Goal: Task Accomplishment & Management: Manage account settings

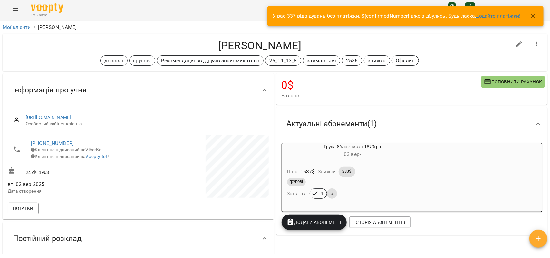
click at [535, 17] on icon "button" at bounding box center [533, 16] width 5 height 5
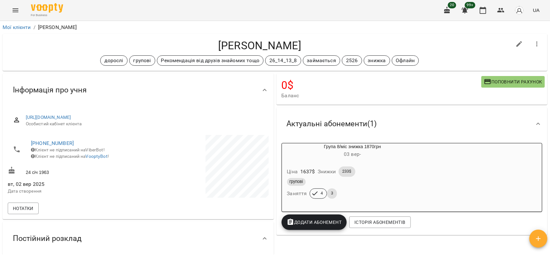
click at [15, 10] on icon "Menu" at bounding box center [16, 10] width 8 height 8
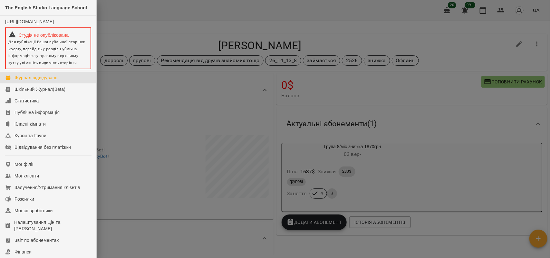
click at [42, 81] on div "Журнал відвідувань" at bounding box center [36, 77] width 43 height 6
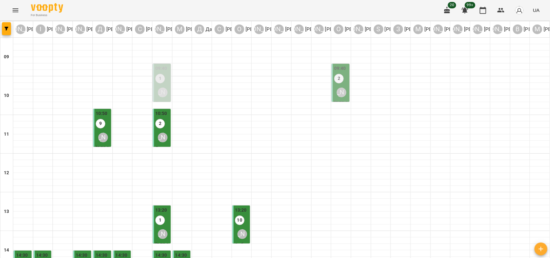
click at [165, 85] on div "[PERSON_NAME]" at bounding box center [162, 92] width 15 height 15
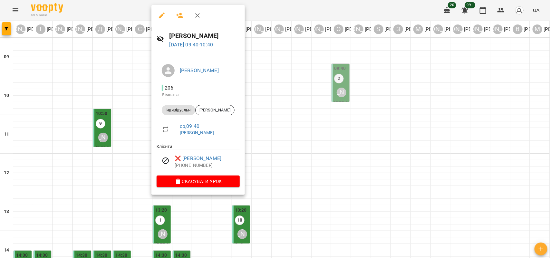
click at [270, 112] on div at bounding box center [275, 129] width 550 height 258
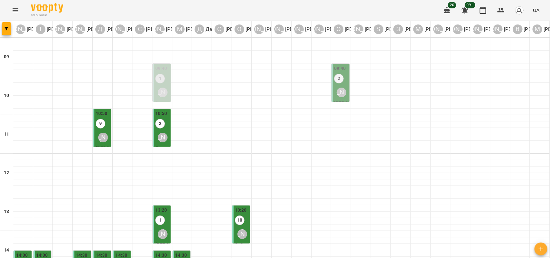
scroll to position [248, 0]
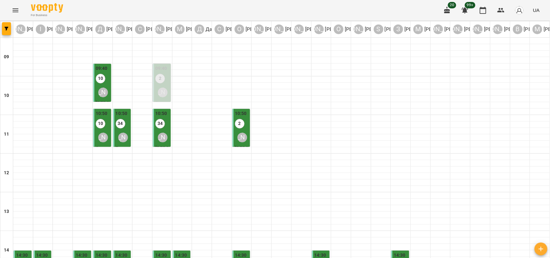
scroll to position [0, 0]
click at [160, 87] on div "[PERSON_NAME]" at bounding box center [162, 92] width 15 height 15
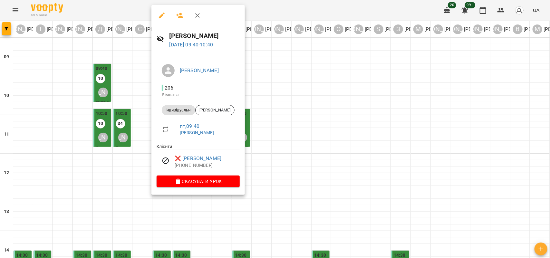
click at [199, 13] on icon "button" at bounding box center [198, 16] width 8 height 8
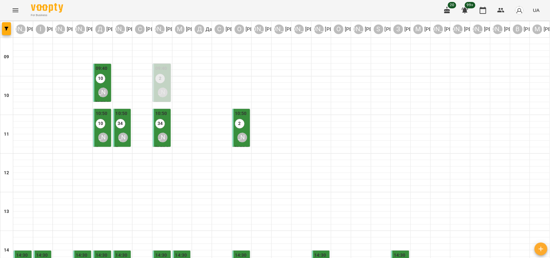
scroll to position [248, 0]
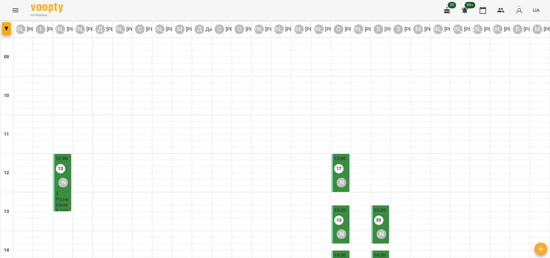
type input "**********"
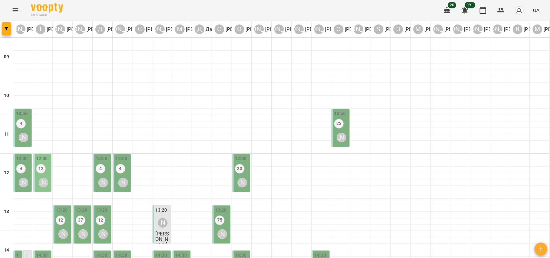
scroll to position [40, 0]
click at [22, 130] on div "[PERSON_NAME]" at bounding box center [23, 137] width 15 height 15
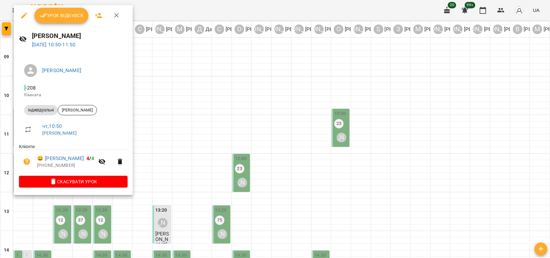
click at [218, 78] on div at bounding box center [275, 129] width 550 height 258
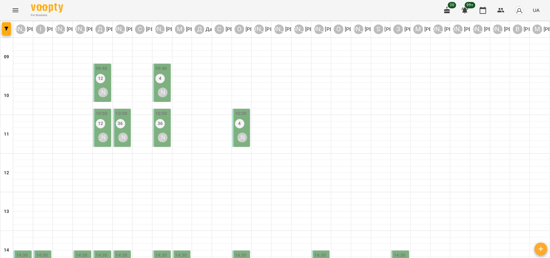
scroll to position [248, 0]
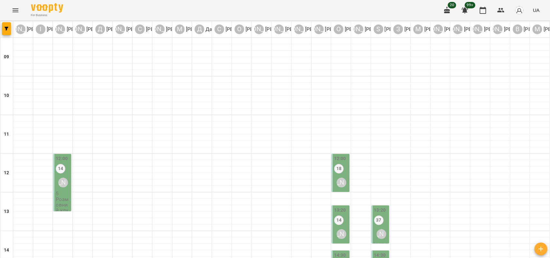
scroll to position [121, 0]
type input "**********"
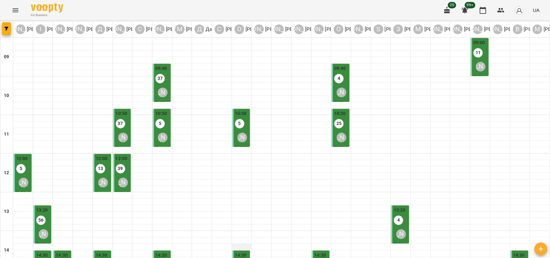
scroll to position [248, 0]
